Goal: Transaction & Acquisition: Purchase product/service

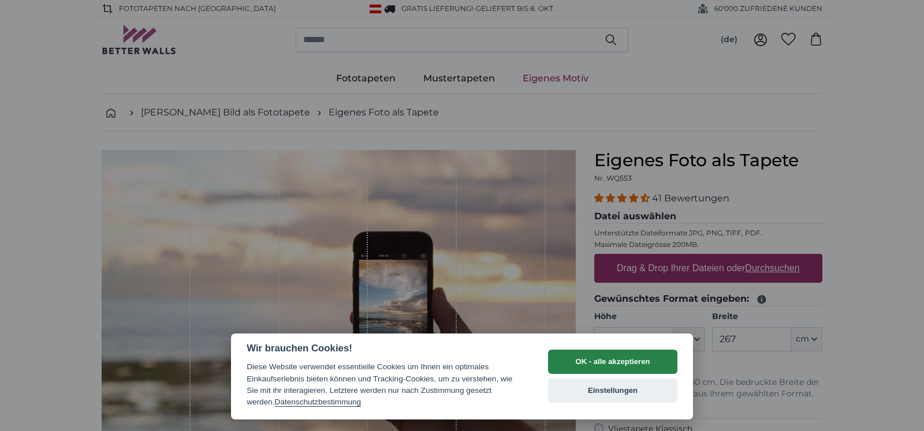
click at [638, 365] on button "OK - alle akzeptieren" at bounding box center [612, 362] width 129 height 24
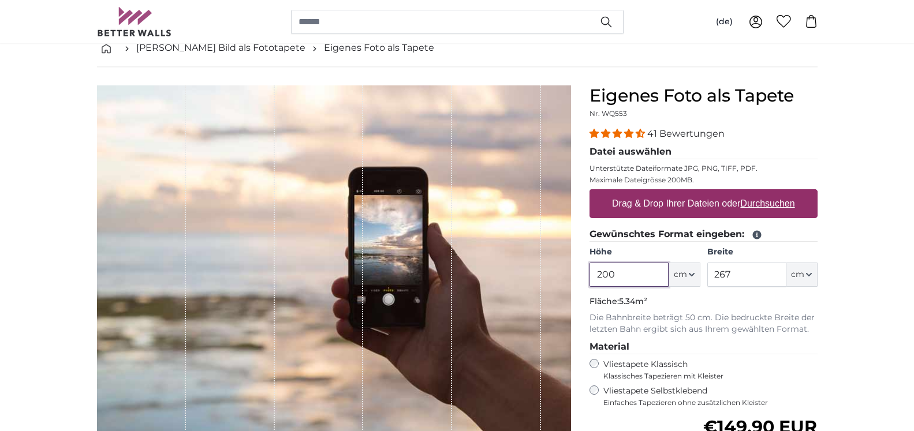
scroll to position [118, 0]
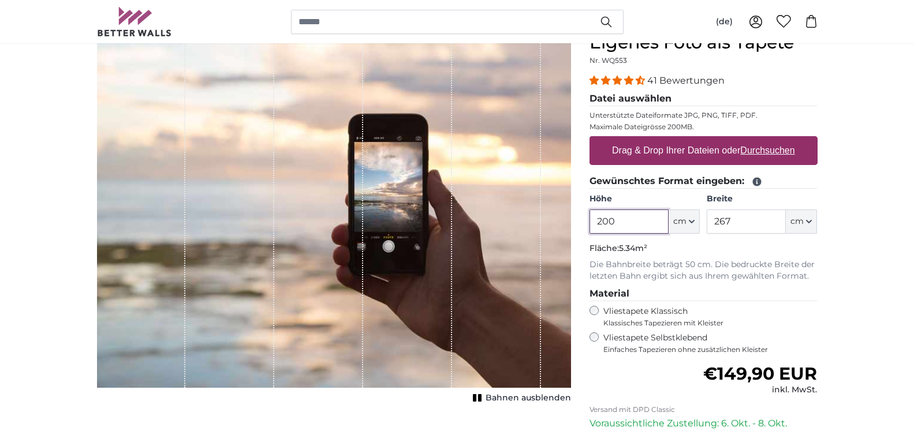
drag, startPoint x: 638, startPoint y: 221, endPoint x: 508, endPoint y: 225, distance: 129.4
click at [590, 225] on input "200" at bounding box center [629, 222] width 79 height 24
type input "100"
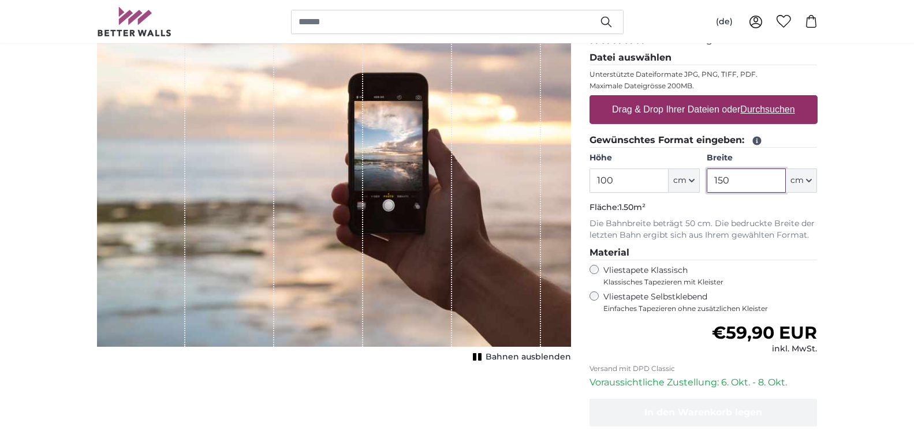
scroll to position [177, 0]
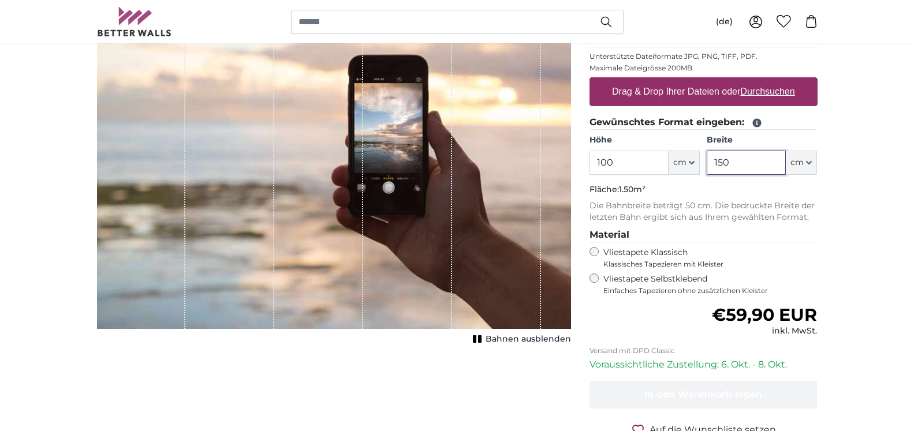
drag, startPoint x: 720, startPoint y: 156, endPoint x: 723, endPoint y: 163, distance: 8.3
click at [723, 163] on input "150" at bounding box center [746, 163] width 79 height 24
drag, startPoint x: 725, startPoint y: 163, endPoint x: 718, endPoint y: 165, distance: 6.6
click at [718, 165] on input "150" at bounding box center [746, 163] width 79 height 24
click at [754, 165] on input "170" at bounding box center [746, 163] width 79 height 24
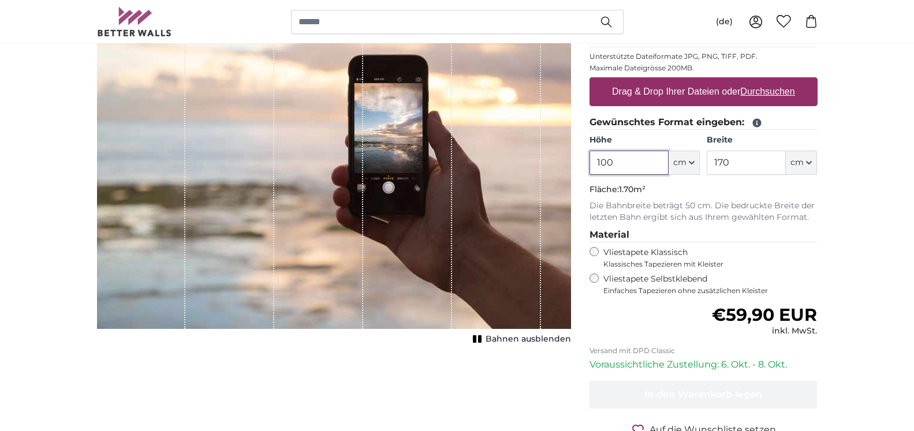
click at [624, 159] on input "100" at bounding box center [629, 163] width 79 height 24
click at [758, 153] on input "170" at bounding box center [746, 163] width 79 height 24
drag, startPoint x: 735, startPoint y: 164, endPoint x: 706, endPoint y: 171, distance: 30.3
click at [707, 171] on input "170" at bounding box center [746, 163] width 79 height 24
type input "2"
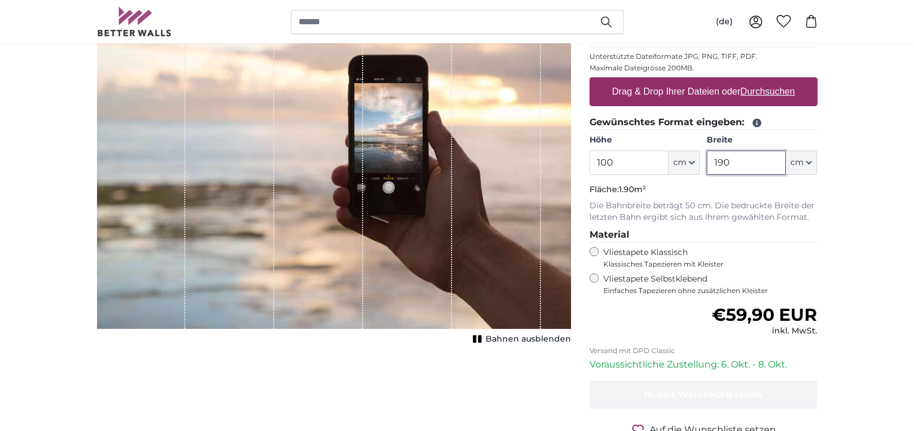
drag, startPoint x: 751, startPoint y: 170, endPoint x: 686, endPoint y: 173, distance: 65.4
click at [707, 173] on input "190" at bounding box center [746, 163] width 79 height 24
drag, startPoint x: 739, startPoint y: 162, endPoint x: 681, endPoint y: 160, distance: 58.4
click at [707, 160] on input "200" at bounding box center [746, 163] width 79 height 24
type input "160"
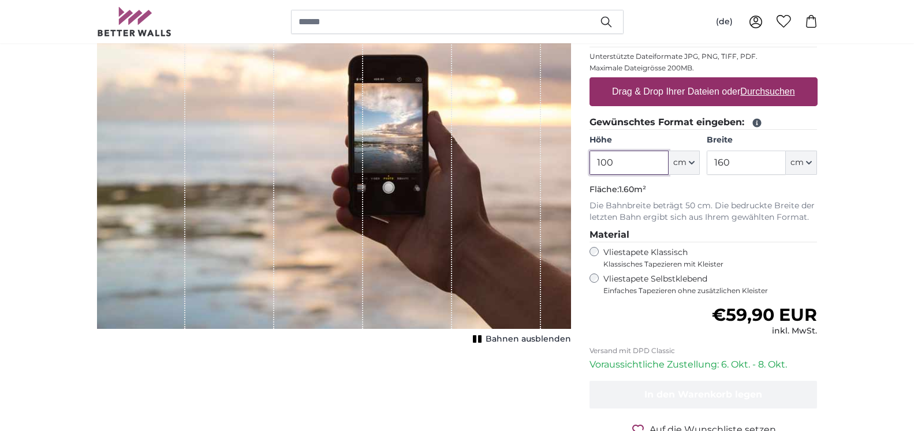
click at [649, 164] on input "100" at bounding box center [629, 163] width 79 height 24
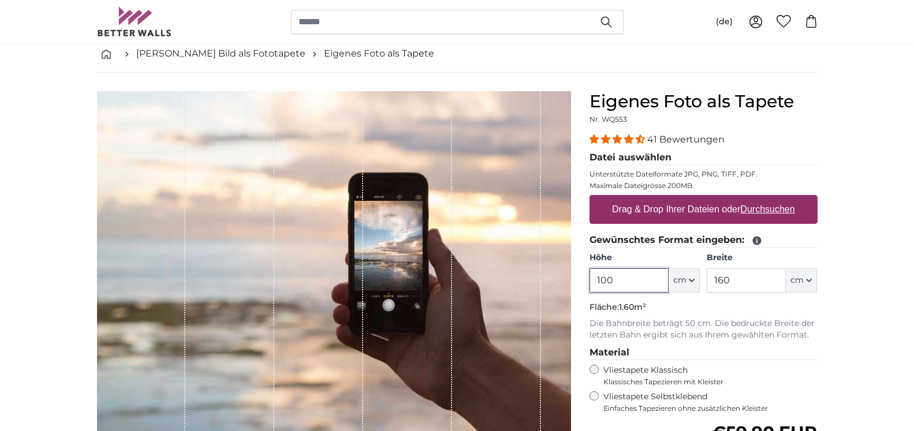
scroll to position [118, 0]
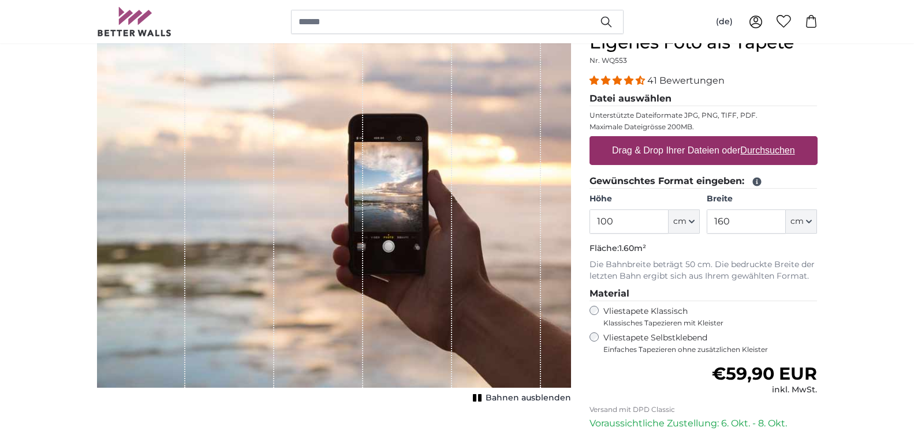
click at [519, 398] on span "Bahnen ausblenden" at bounding box center [528, 399] width 85 height 12
click at [519, 398] on span "Bahnen einblenden" at bounding box center [528, 399] width 85 height 12
click at [472, 389] on div "Bahnen ausblenden" at bounding box center [334, 219] width 474 height 374
click at [479, 402] on icon "1 of 1" at bounding box center [478, 398] width 12 height 9
click at [477, 402] on rect "1 of 1" at bounding box center [475, 398] width 3 height 8
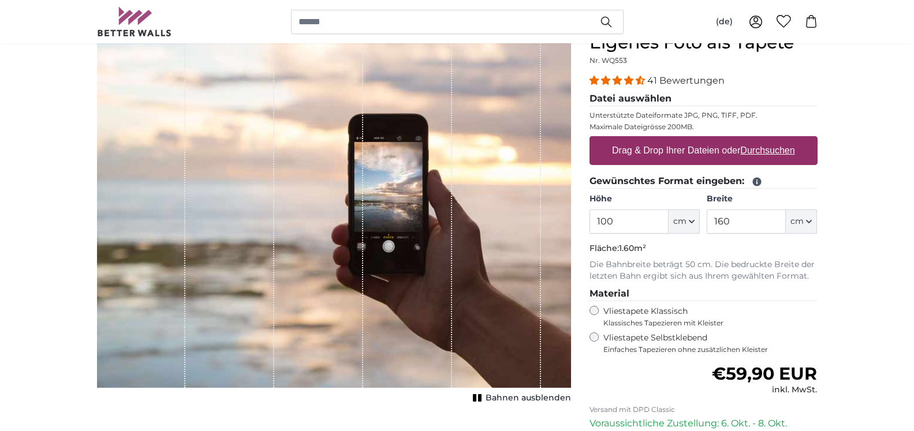
click at [669, 147] on label "Drag & Drop Ihrer Dateien oder Durchsuchen" at bounding box center [704, 150] width 192 height 23
click at [669, 140] on input "Drag & Drop Ihrer Dateien oder Durchsuchen" at bounding box center [704, 137] width 228 height 3
type input "**********"
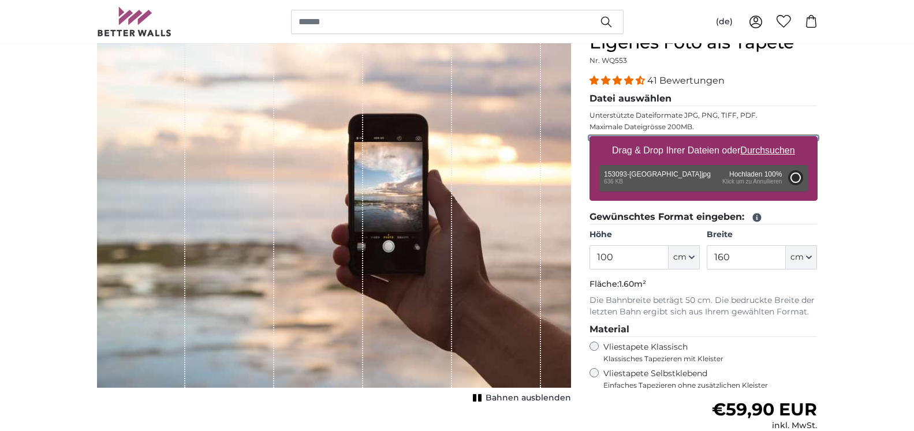
type input "103"
type input "183.3"
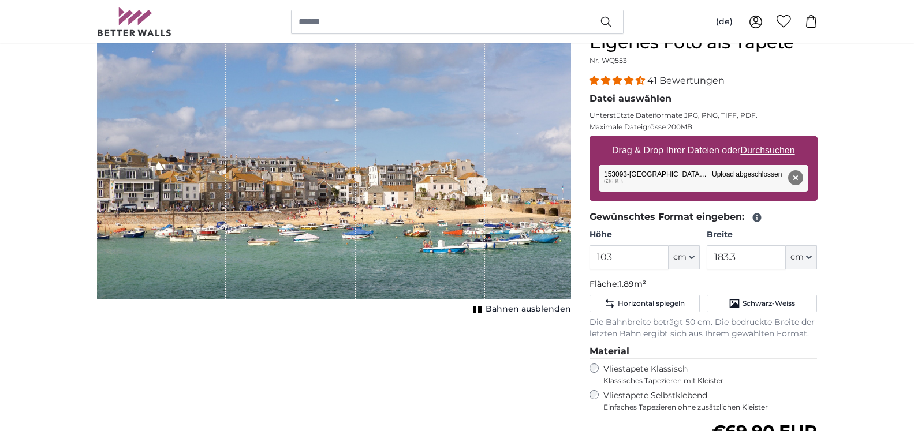
drag, startPoint x: 442, startPoint y: 154, endPoint x: 450, endPoint y: 208, distance: 55.5
click at [450, 208] on div "1 of 1" at bounding box center [420, 165] width 129 height 267
drag, startPoint x: 448, startPoint y: 117, endPoint x: 270, endPoint y: 162, distance: 183.9
click at [270, 162] on div "1 of 1" at bounding box center [334, 165] width 474 height 267
click at [798, 176] on button "Entfernen" at bounding box center [795, 177] width 15 height 15
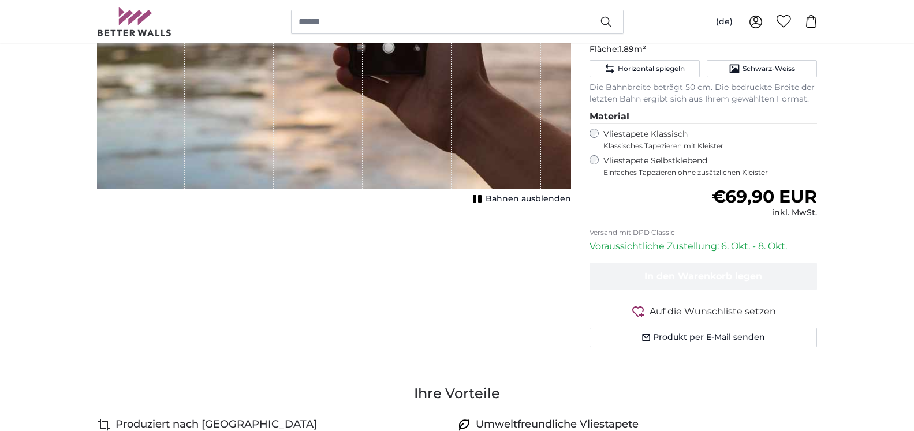
scroll to position [412, 0]
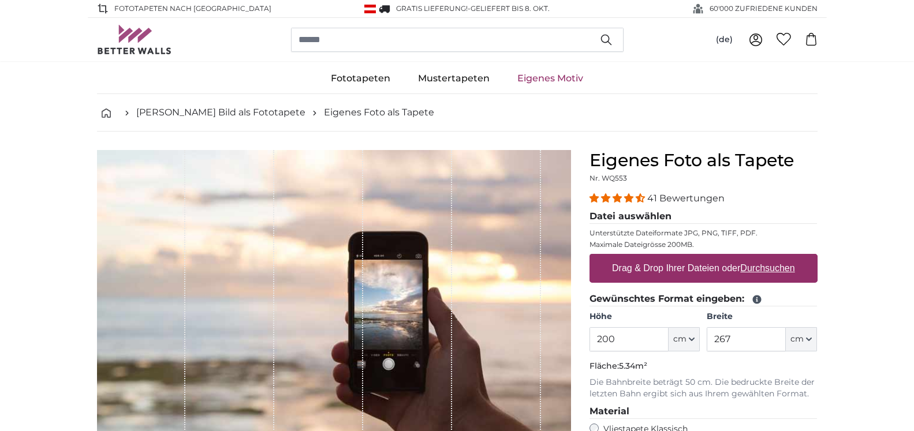
click at [763, 267] on u "Durchsuchen" at bounding box center [767, 268] width 54 height 10
click at [763, 258] on input "Drag & Drop Ihrer Dateien oder Durchsuchen" at bounding box center [704, 255] width 228 height 3
type input "**********"
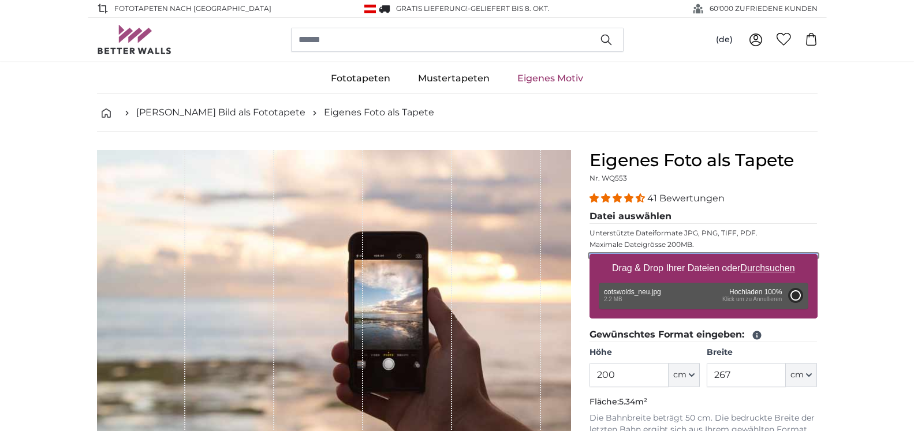
type input "80"
type input "128"
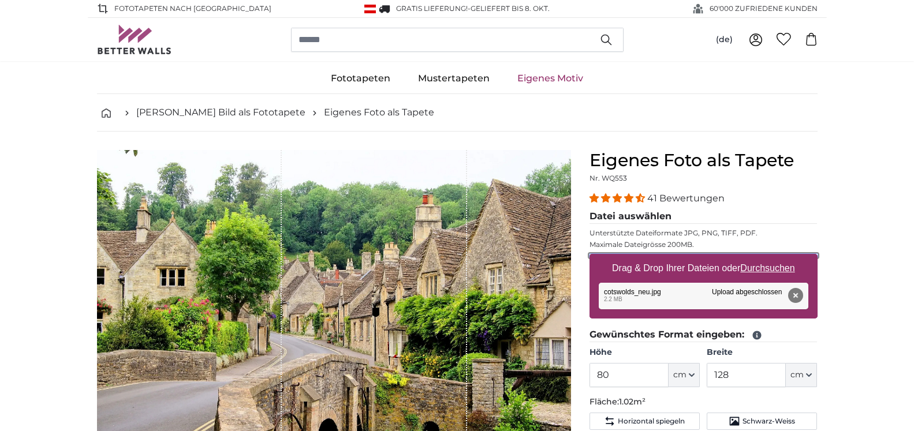
scroll to position [295, 0]
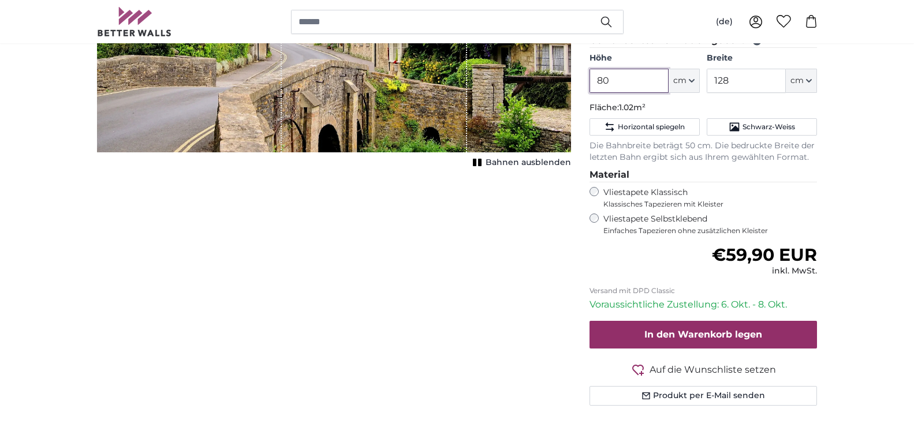
drag, startPoint x: 612, startPoint y: 83, endPoint x: 568, endPoint y: 80, distance: 44.6
click at [590, 80] on input "80" at bounding box center [629, 81] width 79 height 24
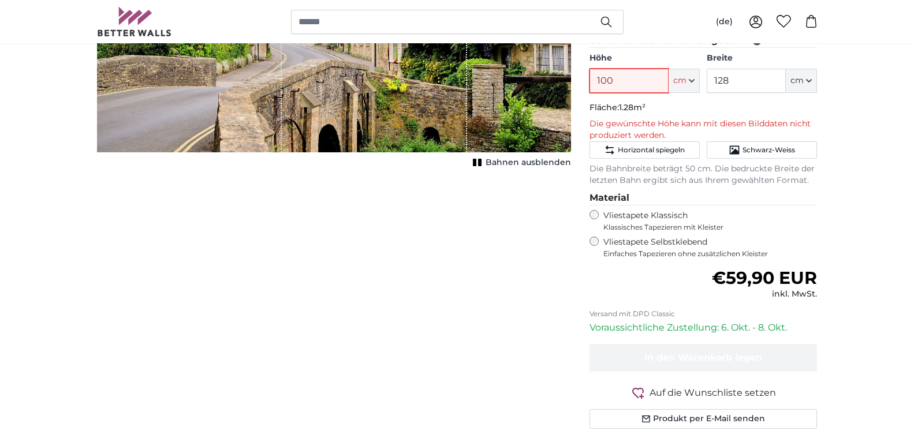
type input "100"
click at [740, 80] on input "128" at bounding box center [746, 81] width 79 height 24
drag, startPoint x: 740, startPoint y: 80, endPoint x: 690, endPoint y: 76, distance: 51.0
click at [707, 76] on input "128" at bounding box center [746, 81] width 79 height 24
type input "160"
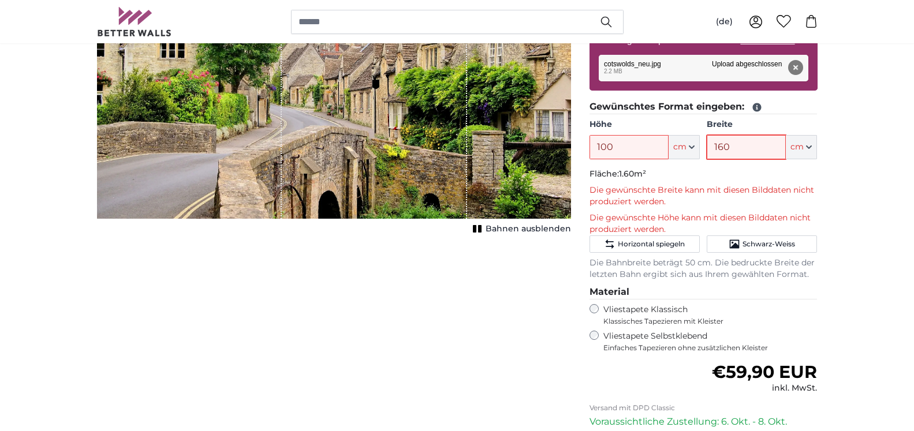
scroll to position [177, 0]
